Goal: Transaction & Acquisition: Purchase product/service

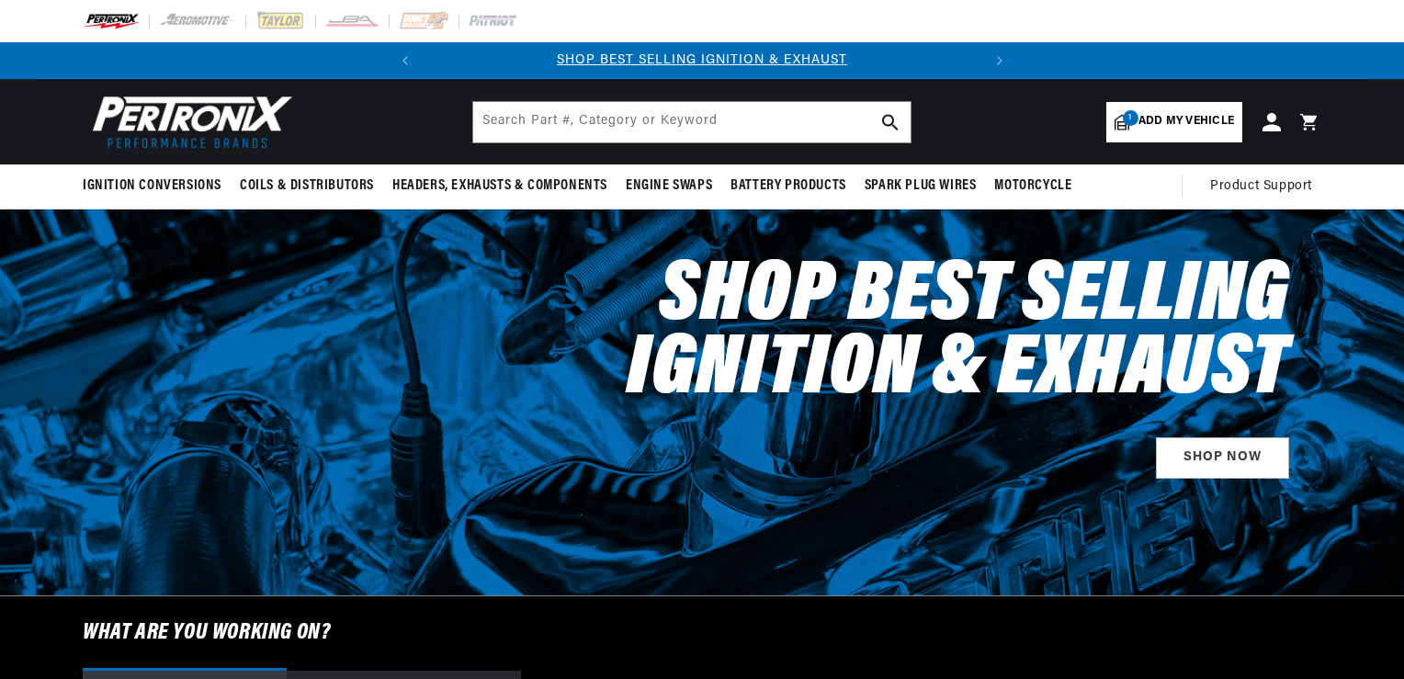
select select "2013"
select select "Ford"
select select "Mustang"
select select "5.0L"
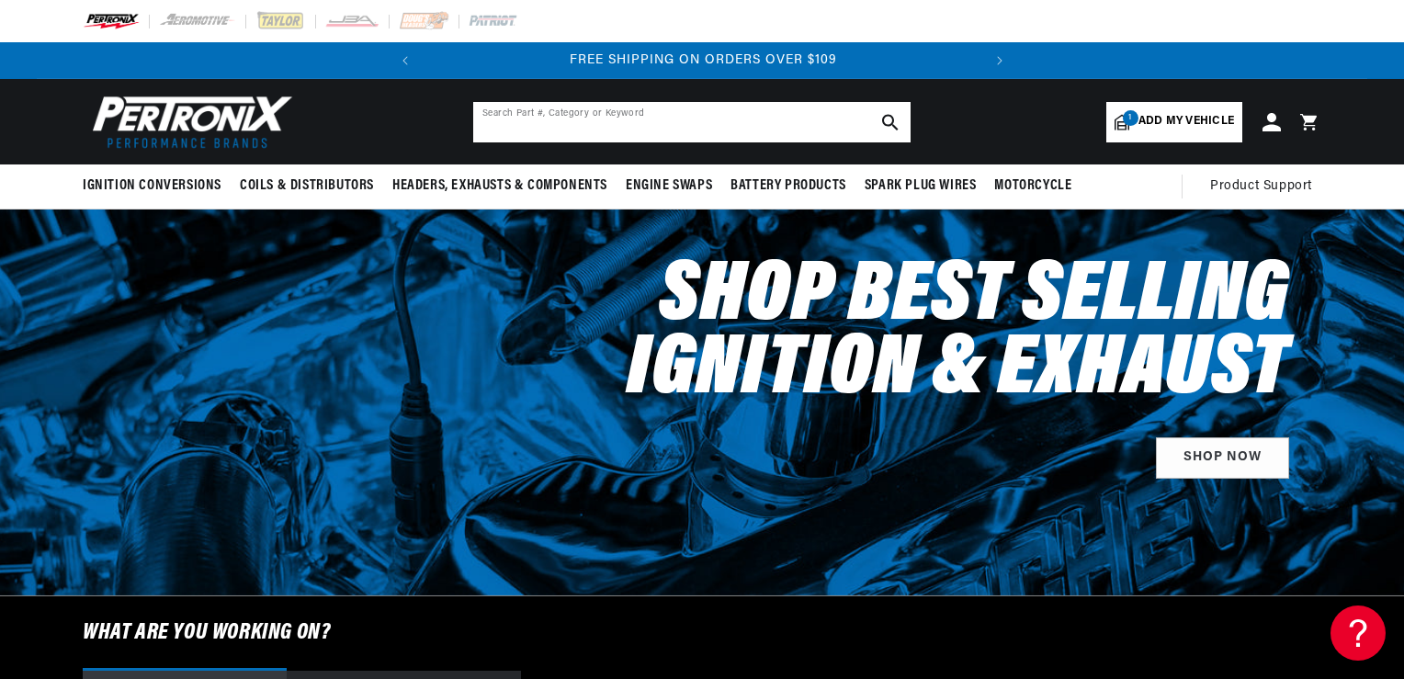
click at [529, 124] on input "text" at bounding box center [692, 122] width 438 height 40
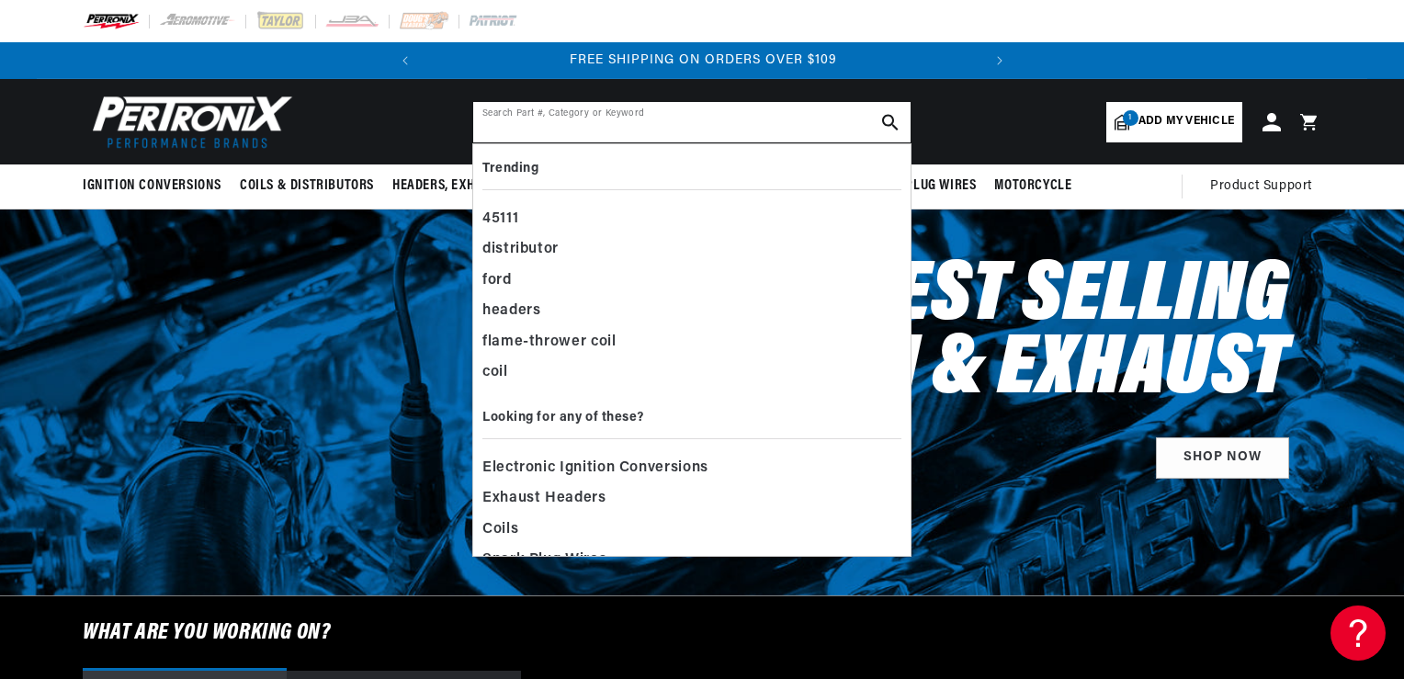
paste input "MR-LS1"
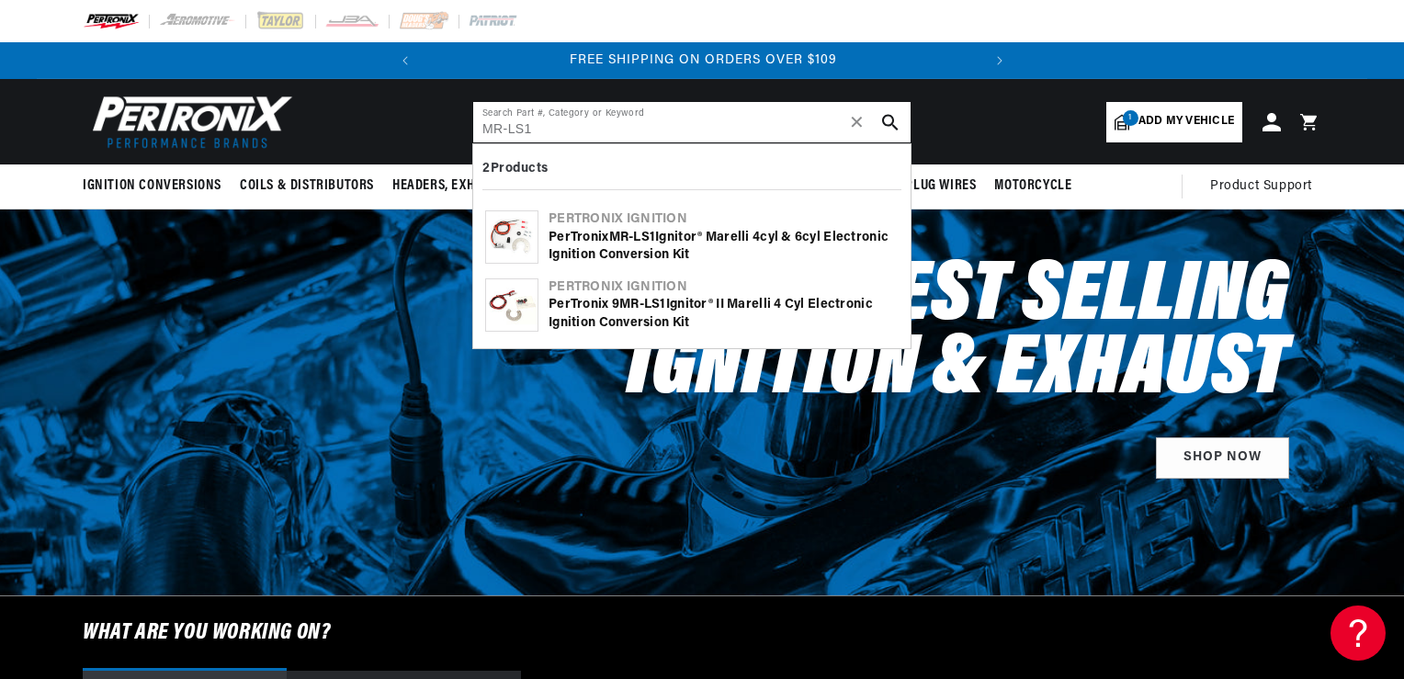
type input "MR-LS1"
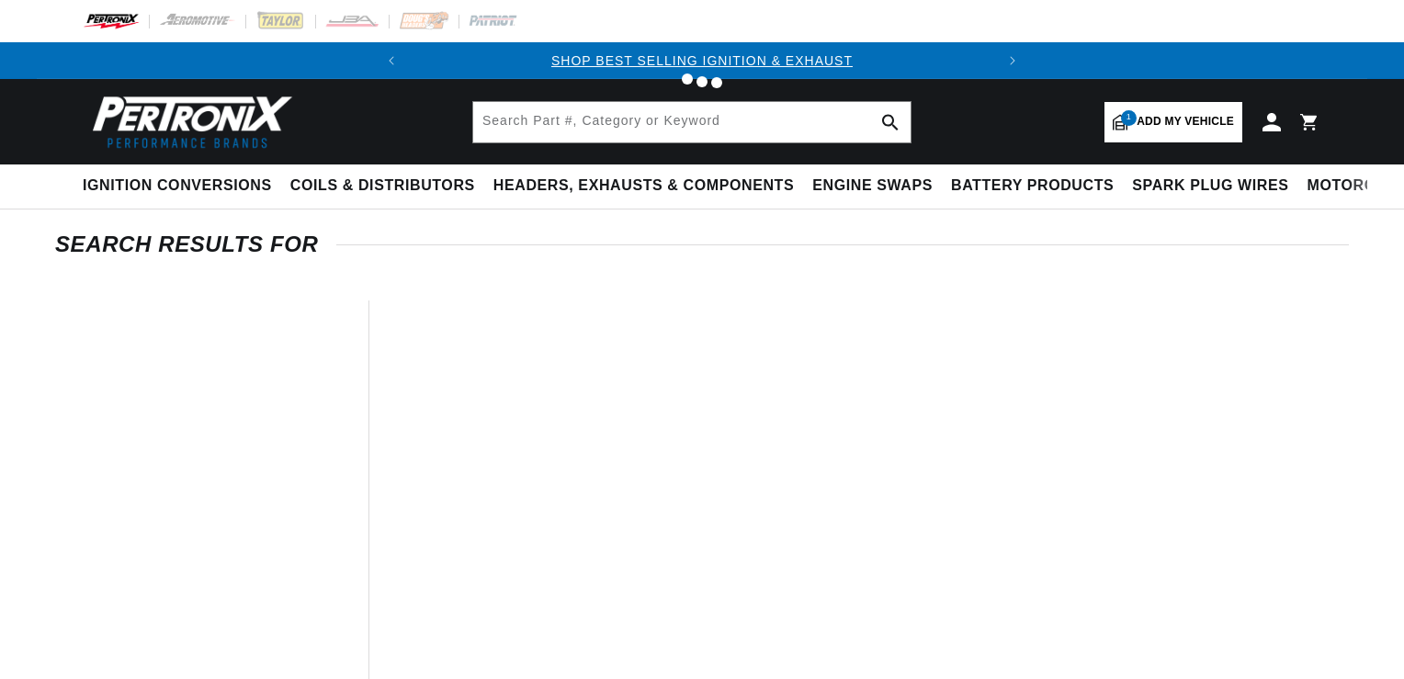
type input "MR-LS1"
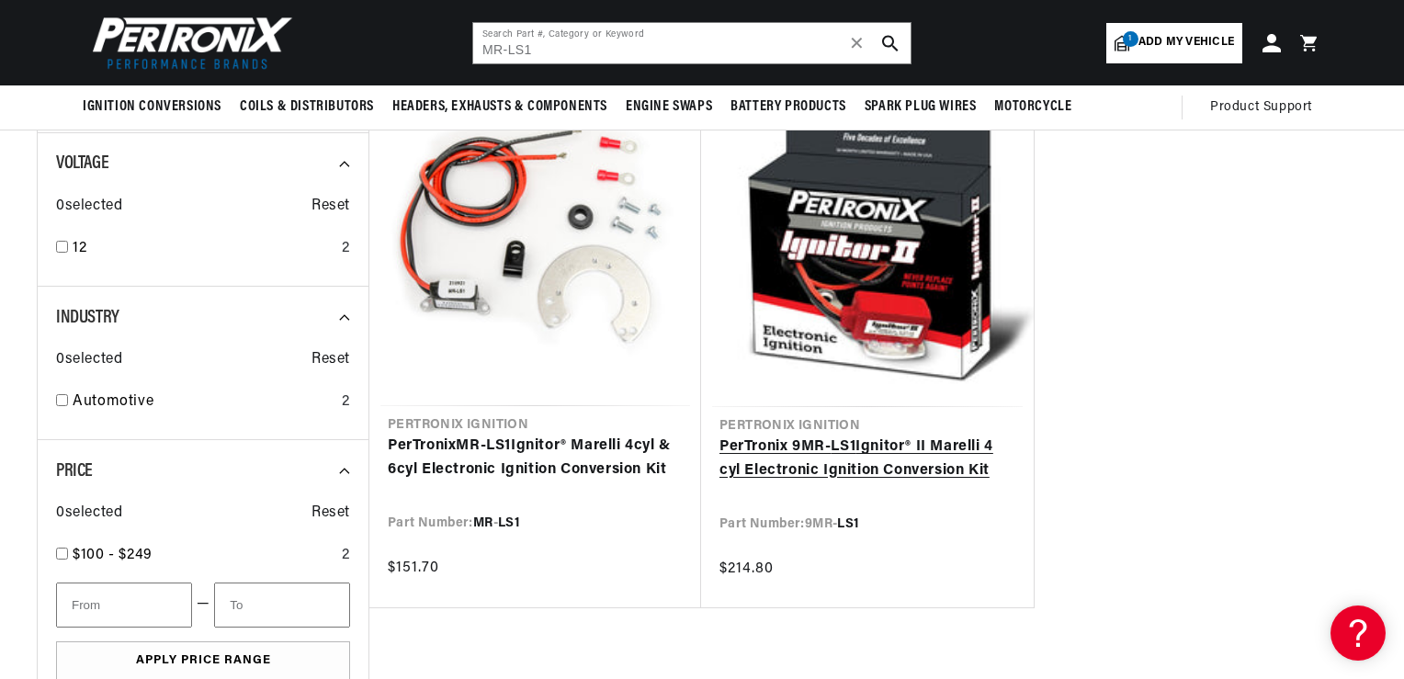
click at [799, 462] on link "PerTronix 9MR- LS1 Ignitor® II Marelli 4 cyl Electronic Ignition Conversion Kit" at bounding box center [868, 459] width 296 height 47
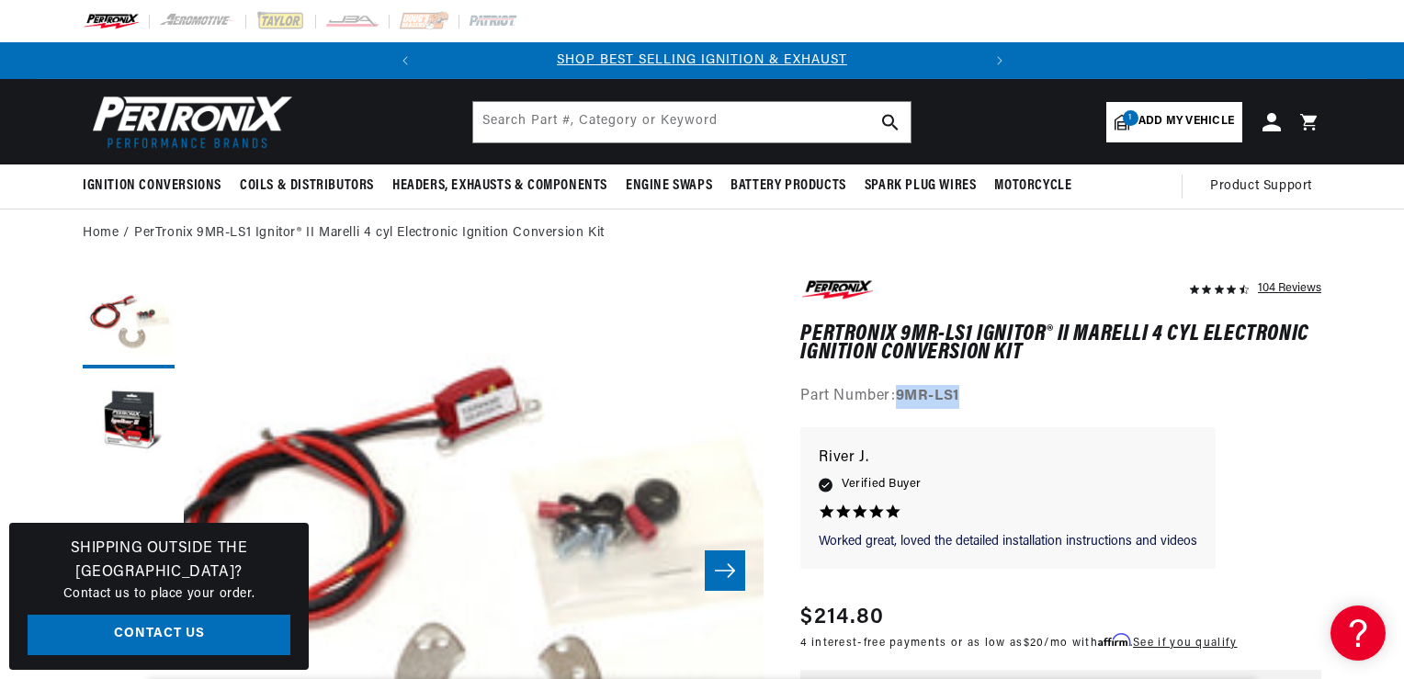
drag, startPoint x: 897, startPoint y: 397, endPoint x: 977, endPoint y: 396, distance: 80.0
click at [977, 396] on div "Part Number: 9MR-LS1" at bounding box center [1061, 397] width 521 height 24
drag, startPoint x: 977, startPoint y: 396, endPoint x: 941, endPoint y: 396, distance: 35.8
